Goal: Find specific page/section: Find specific page/section

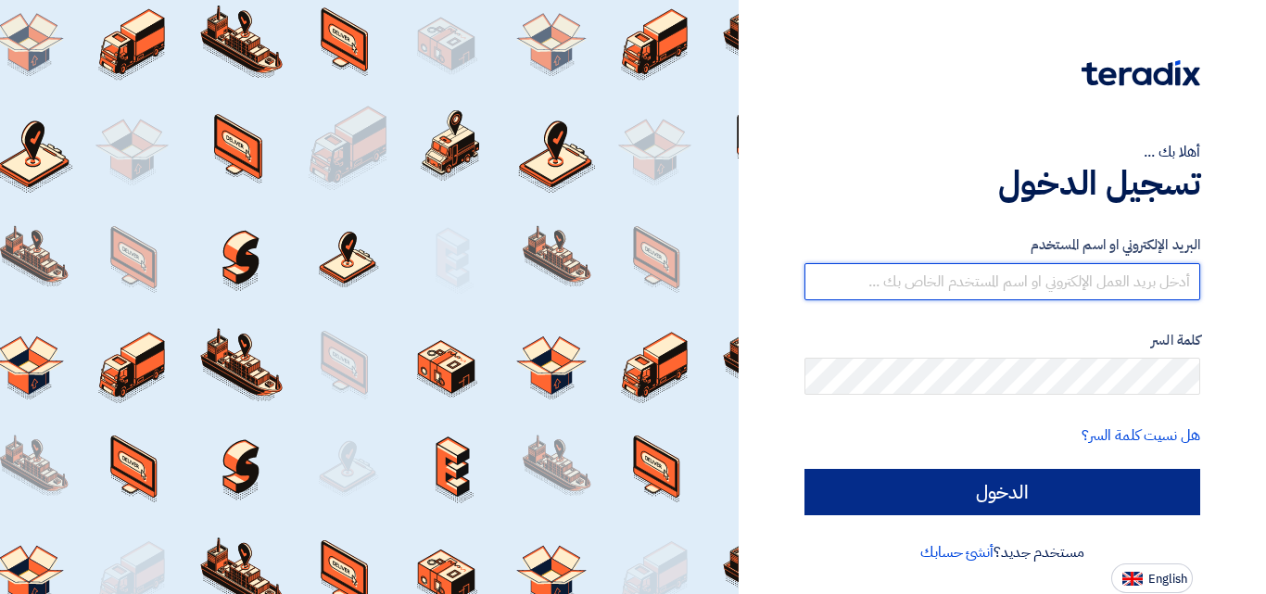
type input "[EMAIL_ADDRESS][DOMAIN_NAME]"
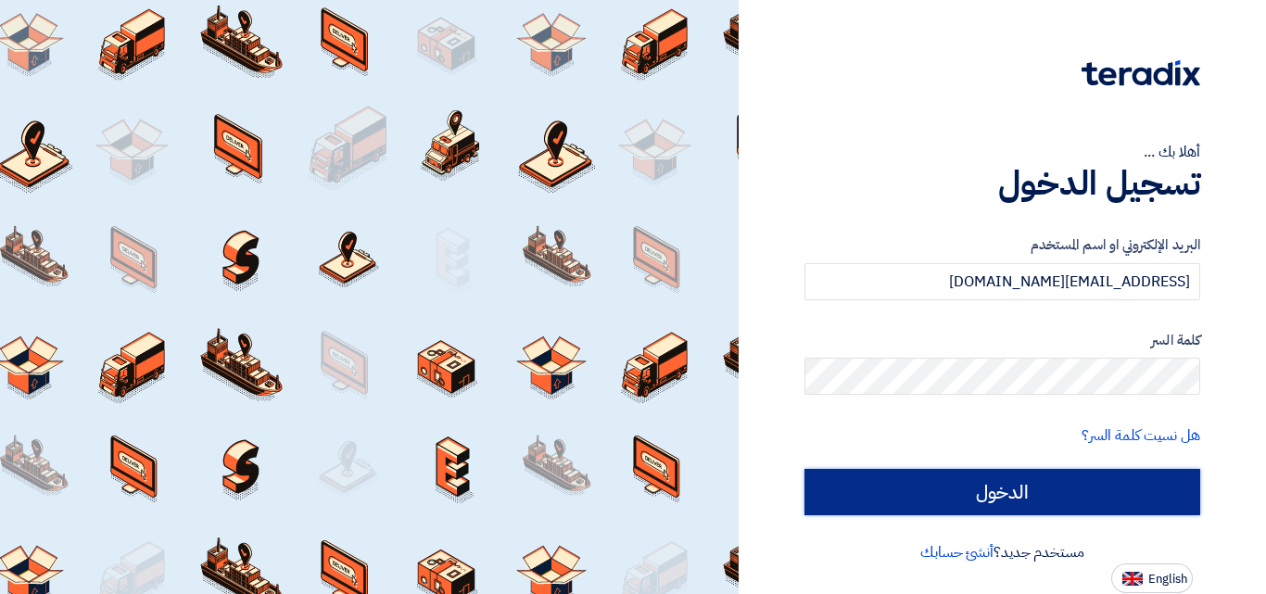
click at [1028, 495] on input "الدخول" at bounding box center [1003, 492] width 396 height 46
type input "Sign in"
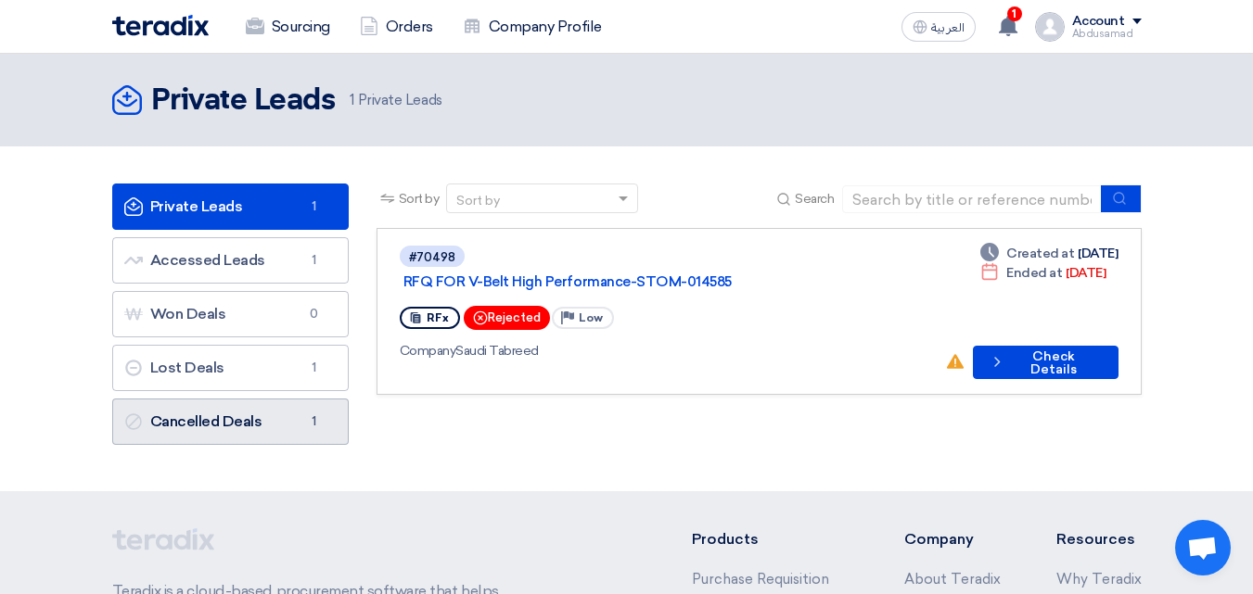
click at [303, 423] on span "1" at bounding box center [314, 422] width 22 height 19
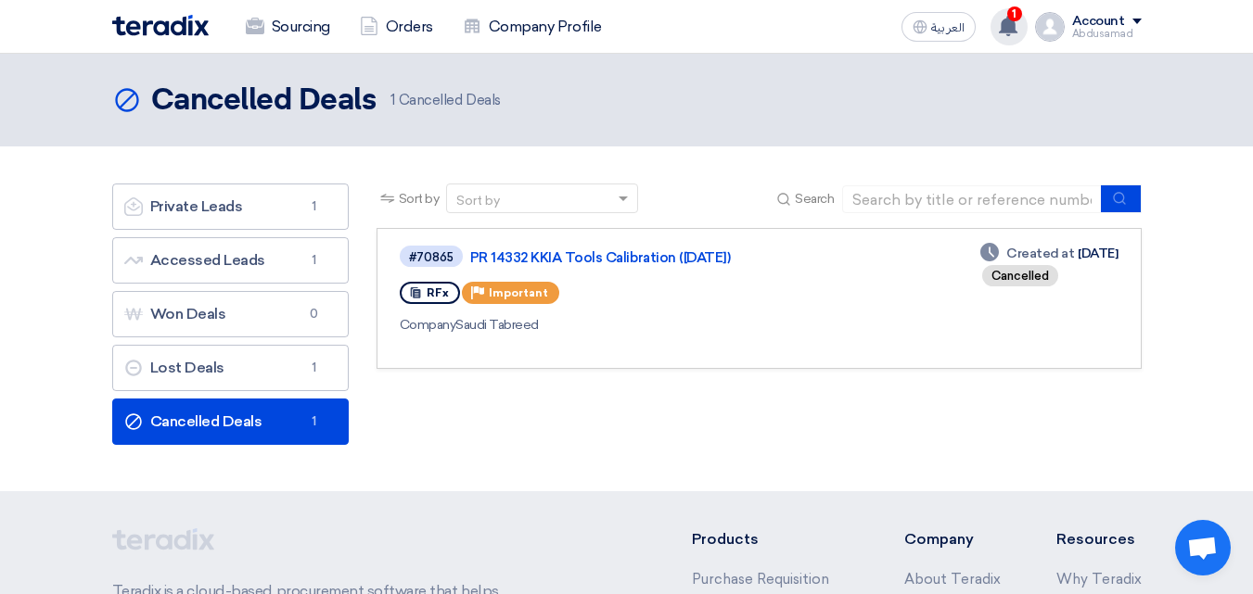
click at [1001, 32] on use at bounding box center [1008, 26] width 19 height 20
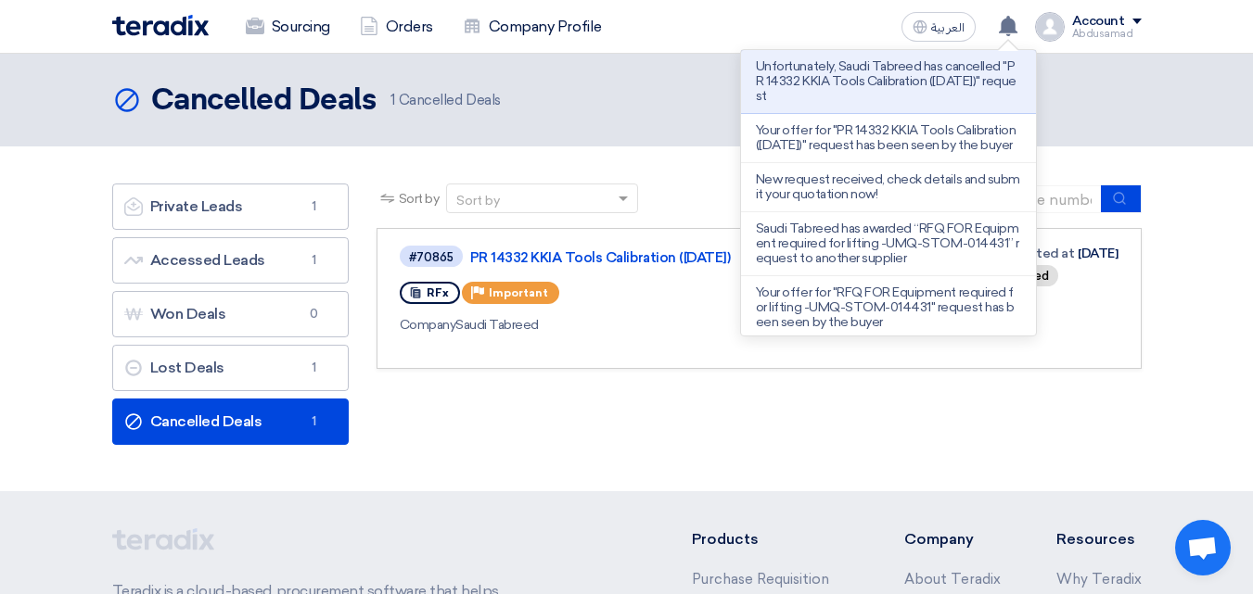
click at [882, 466] on section "Private Leads Private Leads 1 Accessed Leads Accessed Leads 1 Won Deals Won Dea…" at bounding box center [626, 318] width 1253 height 345
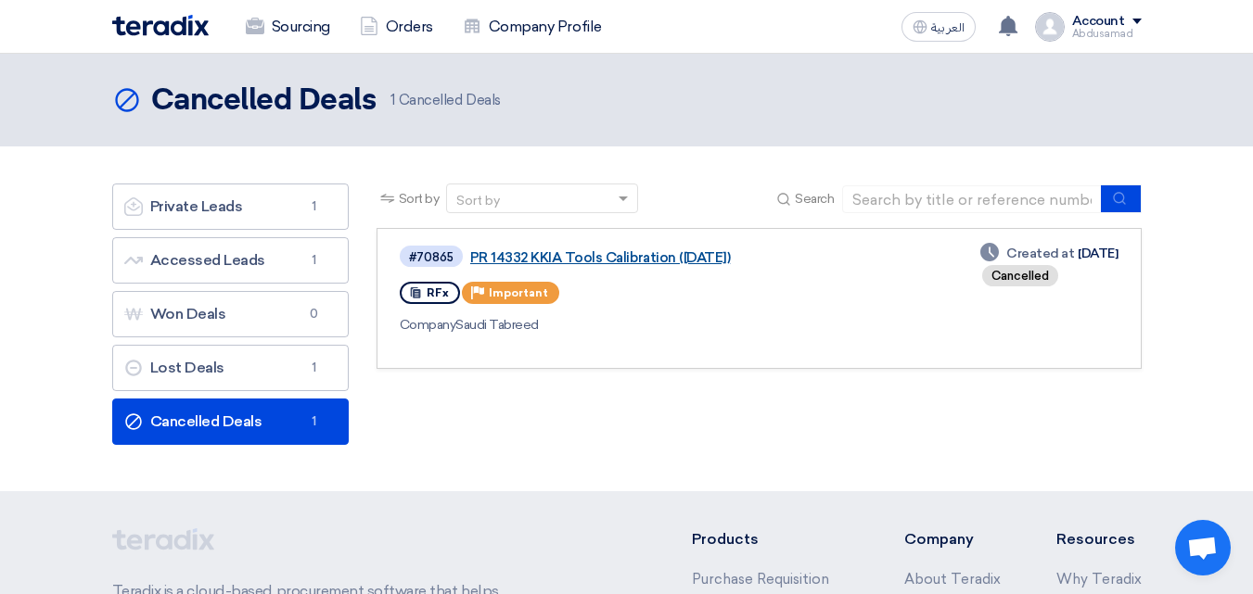
click at [568, 253] on link "PR 14332 KKIA Tools Calibration ([DATE])" at bounding box center [702, 257] width 464 height 17
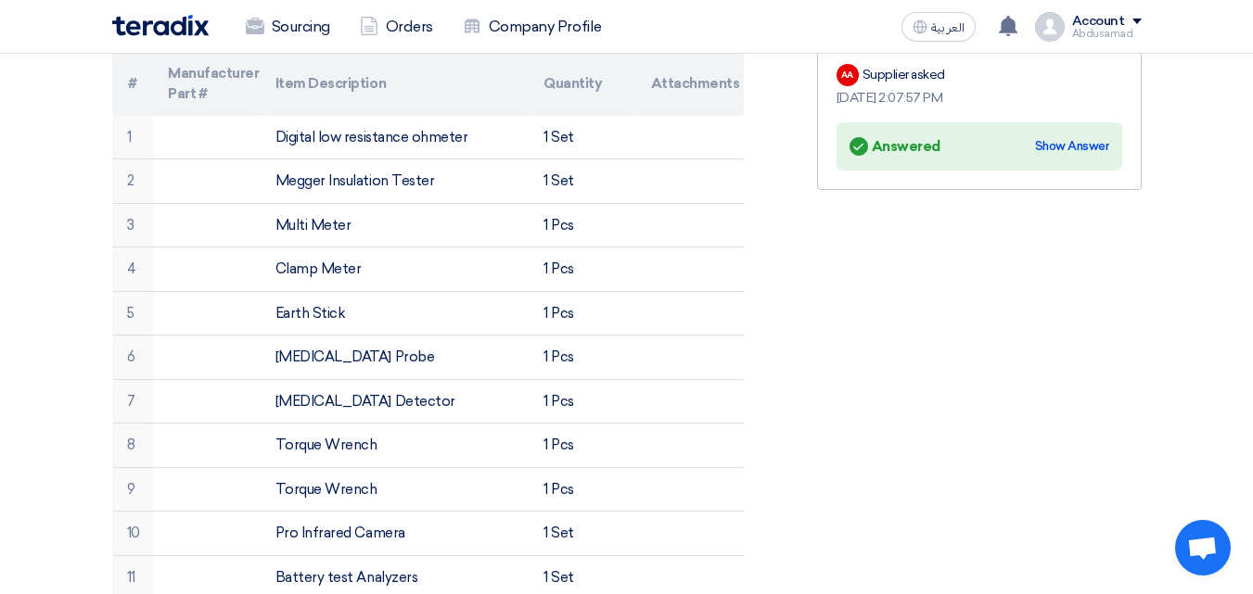
scroll to position [556, 0]
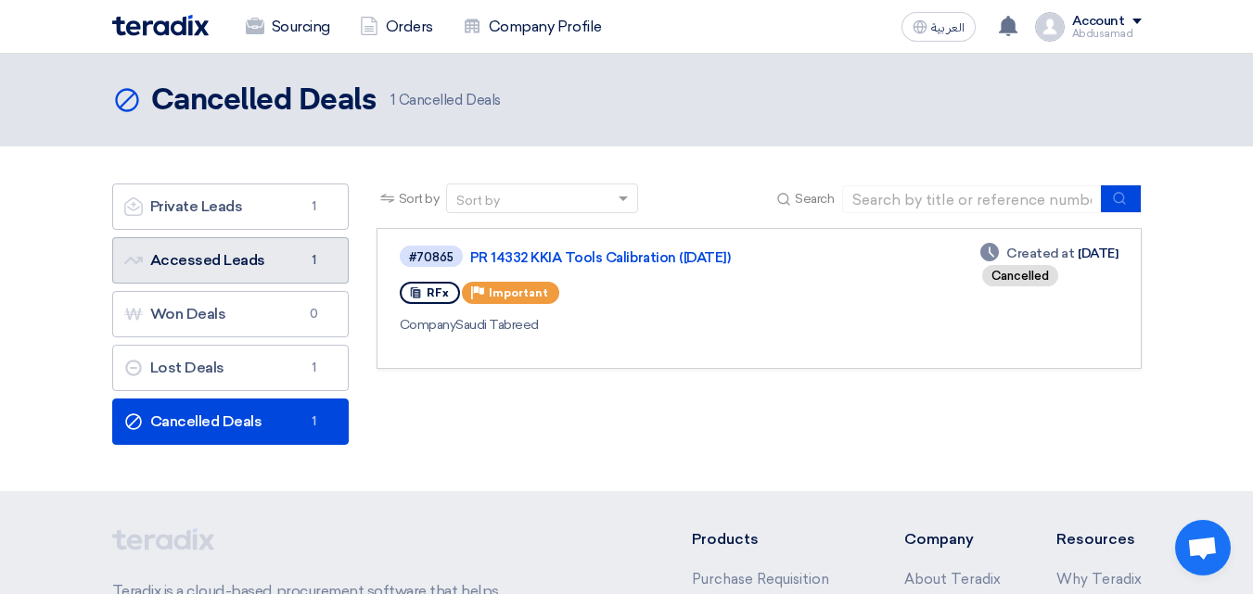
click at [301, 263] on link "Accessed Leads Accessed Leads 1" at bounding box center [230, 260] width 236 height 46
